Goal: Transaction & Acquisition: Download file/media

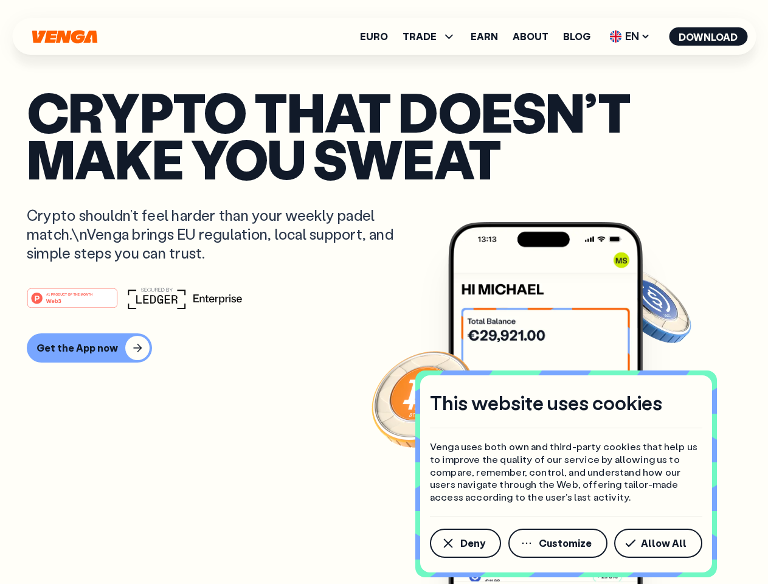
click at [384, 292] on div "#1 PRODUCT OF THE MONTH Web3" at bounding box center [384, 298] width 715 height 22
click at [465, 543] on span "Deny" at bounding box center [473, 543] width 25 height 10
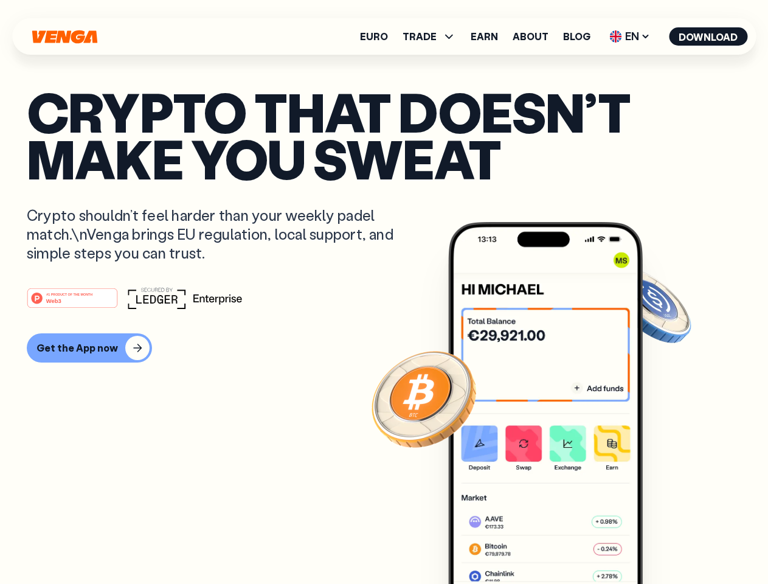
click at [559, 543] on img at bounding box center [545, 426] width 195 height 408
click at [661, 543] on article "Crypto that doesn’t make you sweat Crypto shouldn’t feel harder than your weekl…" at bounding box center [384, 316] width 715 height 456
click at [433, 37] on span "TRADE" at bounding box center [420, 37] width 34 height 10
click at [630, 37] on span "EN" at bounding box center [629, 36] width 49 height 19
click at [709, 37] on button "Download" at bounding box center [708, 36] width 78 height 18
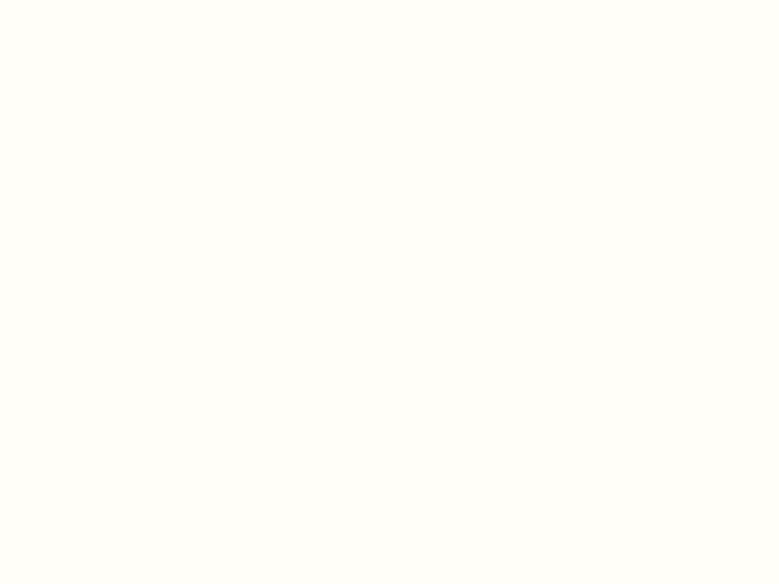
click at [88, 0] on html "This website uses cookies Venga uses both own and third-party cookies that help…" at bounding box center [389, 0] width 779 height 0
click at [74, 0] on html "This website uses cookies Venga uses both own and third-party cookies that help…" at bounding box center [389, 0] width 779 height 0
